Goal: Use online tool/utility: Utilize a website feature to perform a specific function

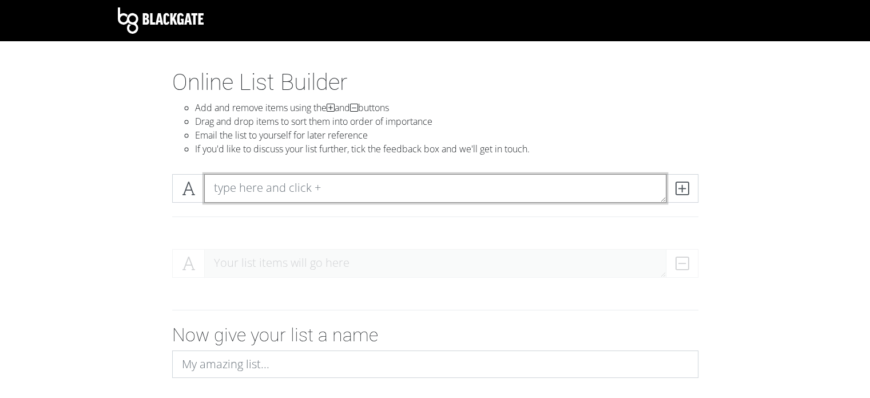
click at [279, 190] on textarea at bounding box center [435, 188] width 462 height 29
type textarea "DRMC"
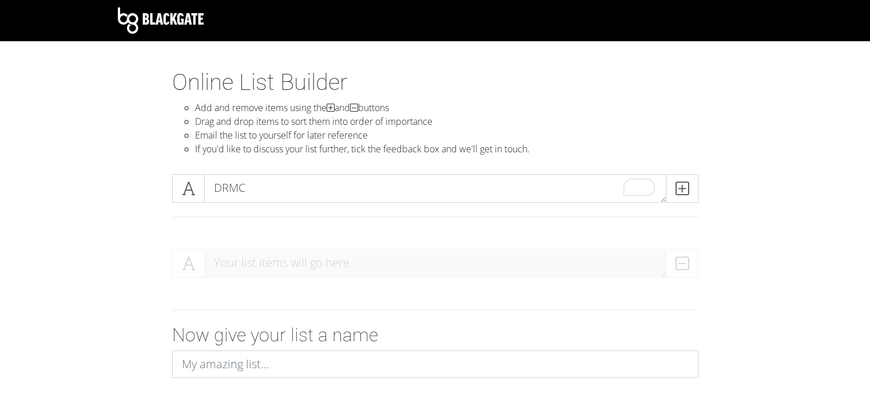
click at [303, 232] on div "DRMC" at bounding box center [435, 202] width 652 height 75
click at [691, 193] on span at bounding box center [682, 188] width 33 height 29
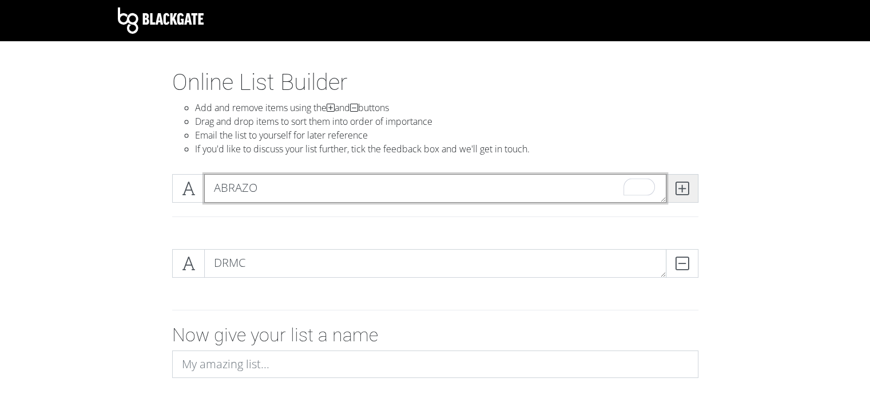
type textarea "ABRAZO"
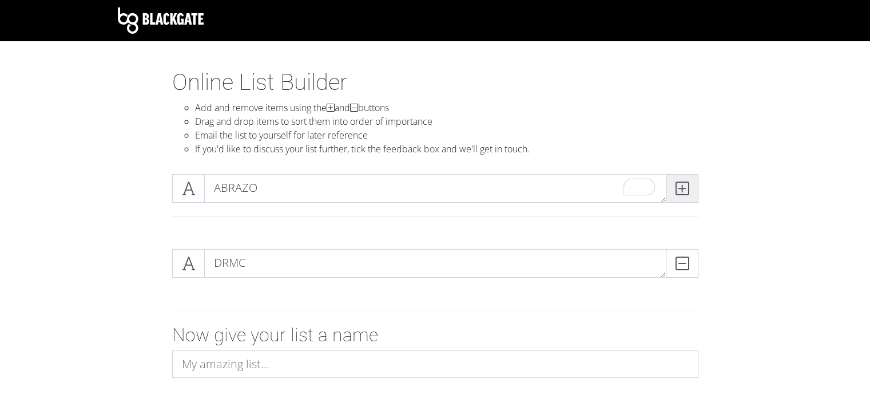
click at [684, 194] on icon at bounding box center [682, 188] width 13 height 11
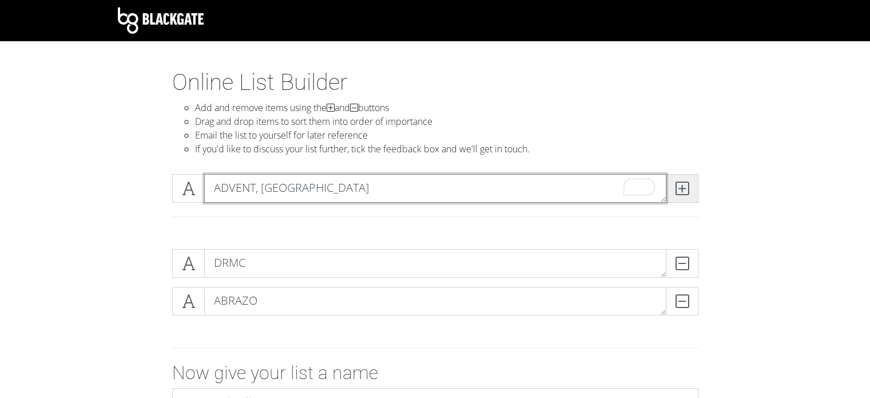
type textarea "ADVENT, [GEOGRAPHIC_DATA]"
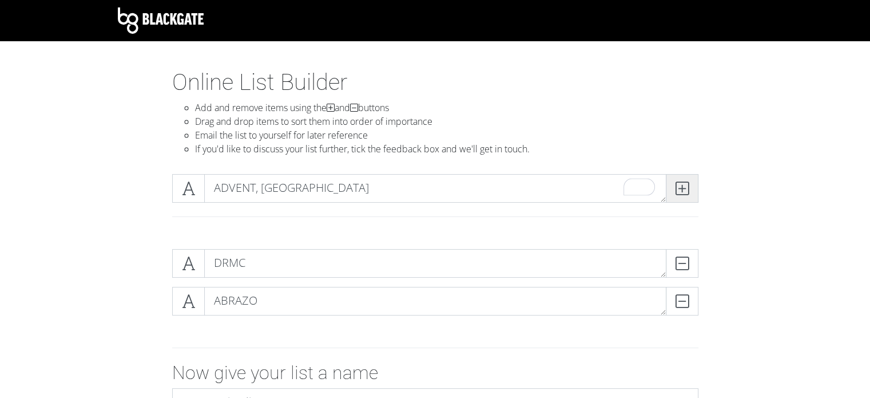
click at [686, 191] on icon at bounding box center [682, 188] width 13 height 11
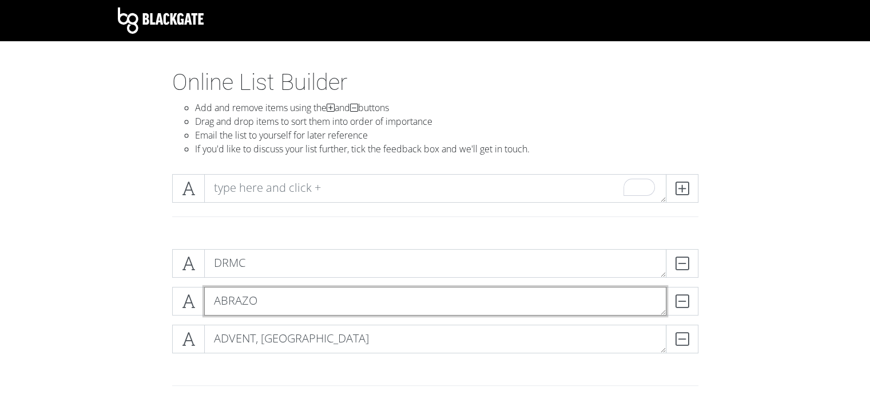
click at [280, 308] on textarea "ABRAZO" at bounding box center [435, 301] width 462 height 29
type textarea "ABRAZO, PHX"
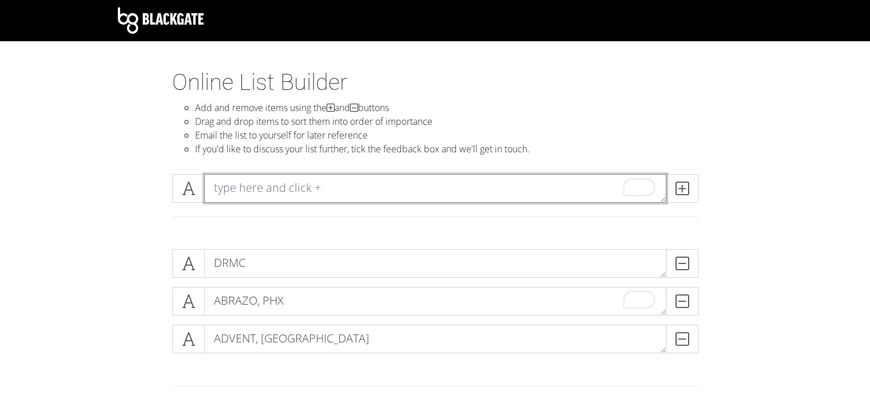
click at [262, 189] on textarea "To enrich screen reader interactions, please activate Accessibility in Grammarl…" at bounding box center [435, 188] width 462 height 29
type textarea "Kingman, [GEOGRAPHIC_DATA]"
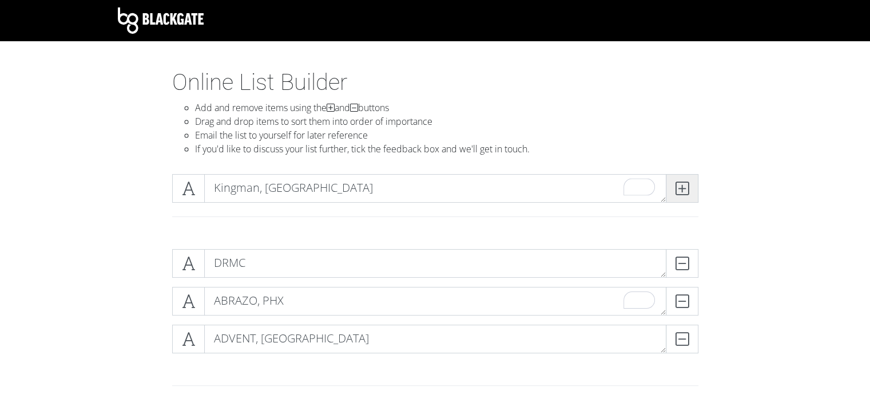
click at [691, 189] on span at bounding box center [682, 188] width 33 height 29
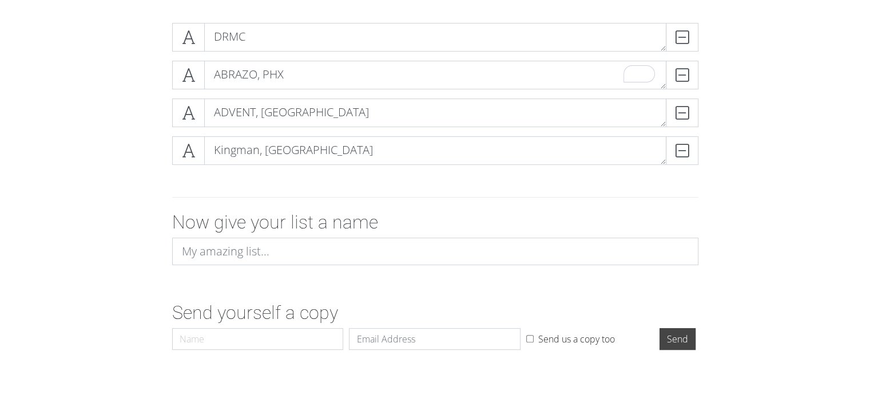
scroll to position [241, 0]
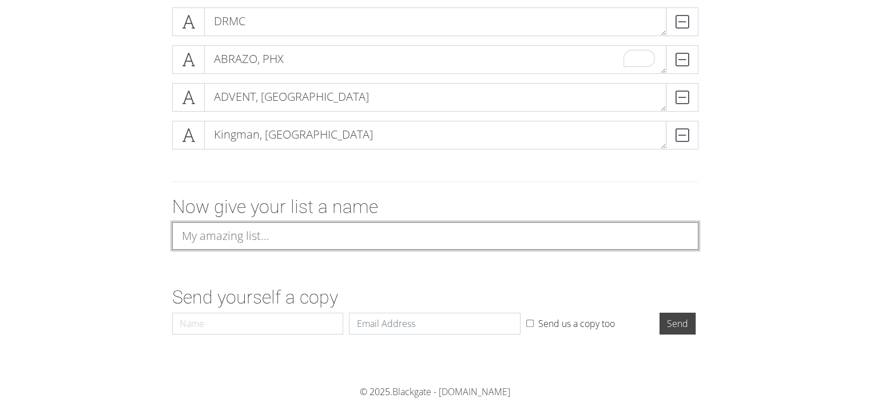
click at [271, 239] on input at bounding box center [435, 235] width 526 height 27
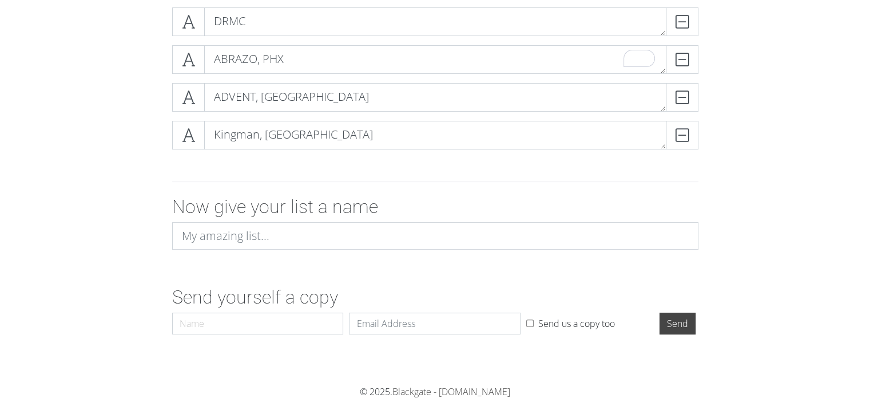
click at [155, 284] on form "DRMC DELETE ABRAZO, PHX DELETE ADVENT, Orlando DELETE [PERSON_NAME], AZ DELETE …" at bounding box center [435, 168] width 870 height 341
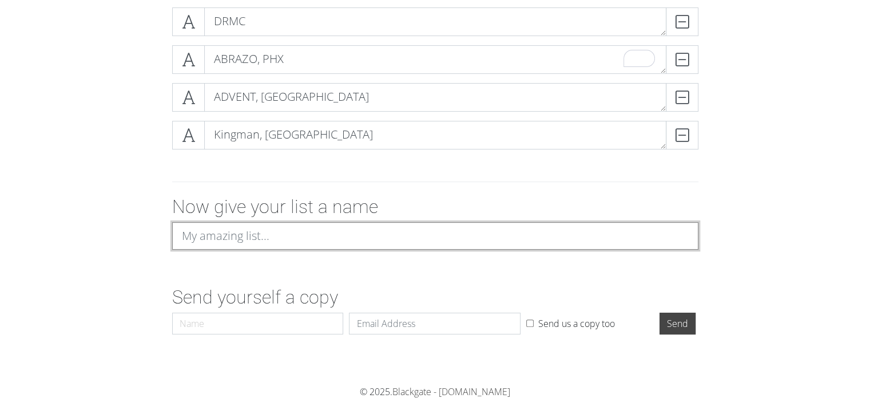
click at [244, 235] on input at bounding box center [435, 235] width 526 height 27
type input "Rank list"
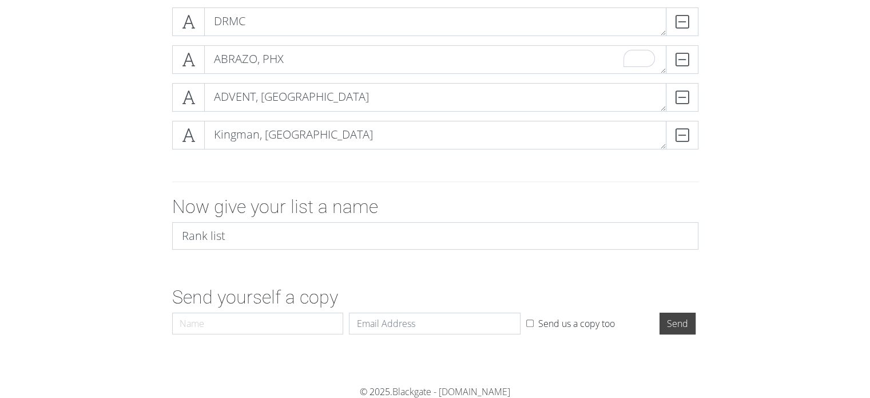
click at [183, 219] on div "Now give your list a name Rank list" at bounding box center [436, 227] width 544 height 63
drag, startPoint x: 664, startPoint y: 146, endPoint x: 662, endPoint y: 138, distance: 7.8
click at [662, 137] on textarea "Kingman, [GEOGRAPHIC_DATA]" at bounding box center [435, 135] width 462 height 29
click at [258, 323] on input "Name" at bounding box center [258, 323] width 172 height 22
click at [405, 321] on input "Email" at bounding box center [435, 323] width 172 height 22
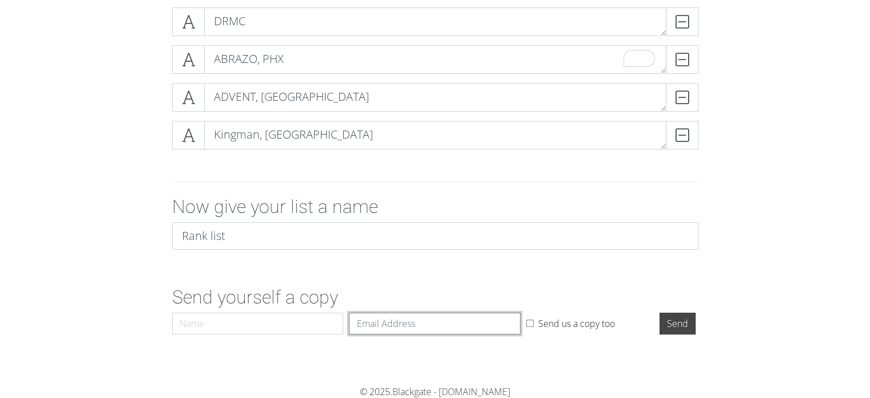
type input "[EMAIL_ADDRESS][DOMAIN_NAME]"
click at [278, 327] on input "Name" at bounding box center [258, 323] width 172 height 22
click at [270, 327] on input "Name" at bounding box center [258, 323] width 172 height 22
click at [233, 327] on input "Name" at bounding box center [258, 323] width 172 height 22
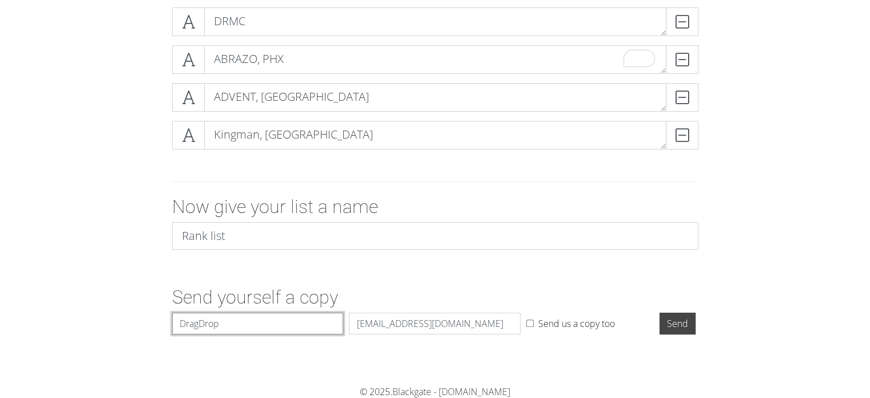
scroll to position [0, 0]
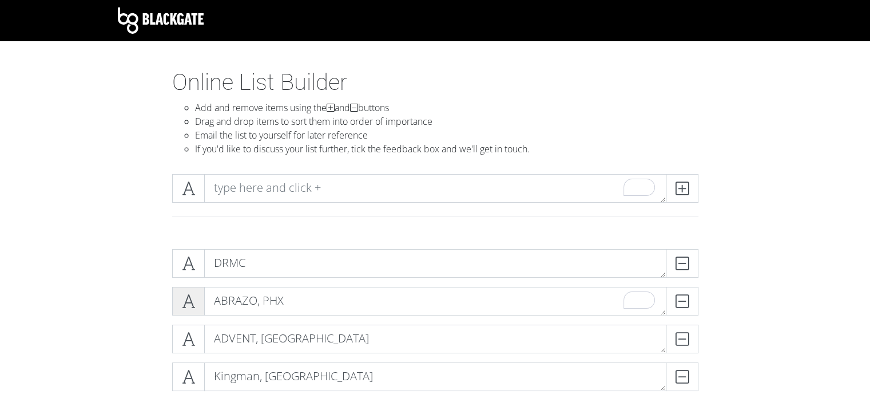
type input "DragDrop"
click at [191, 300] on icon at bounding box center [188, 300] width 13 height 11
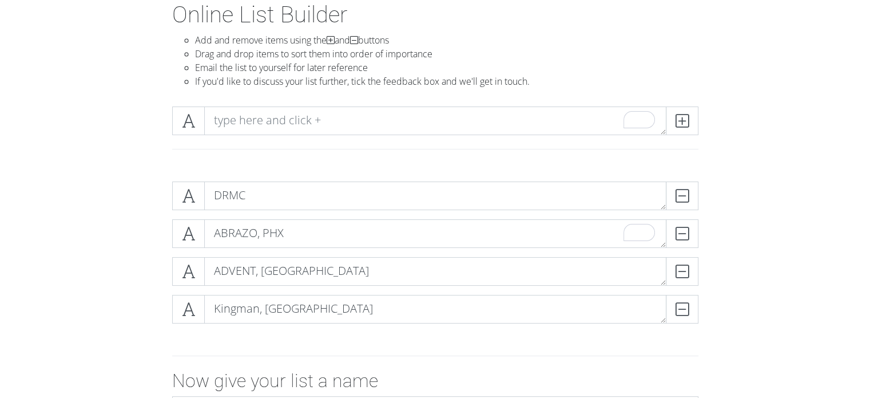
scroll to position [172, 0]
